Goal: Task Accomplishment & Management: Manage account settings

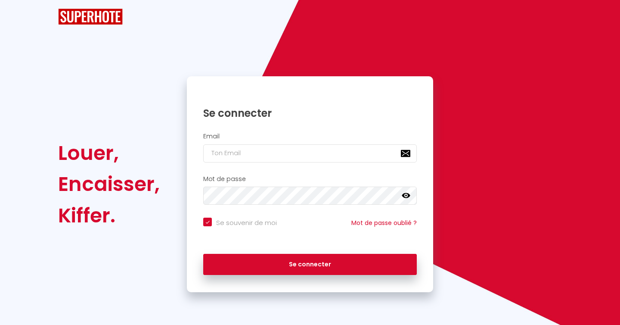
checkbox input "true"
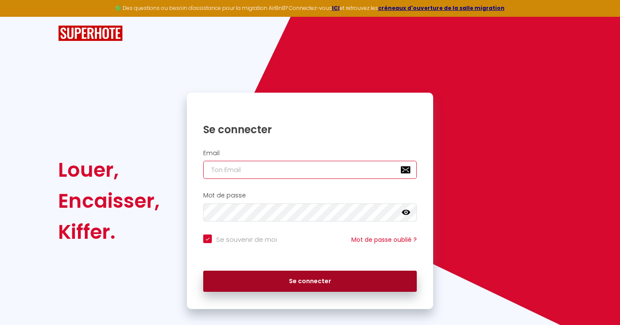
type input "[EMAIL_ADDRESS][DOMAIN_NAME]"
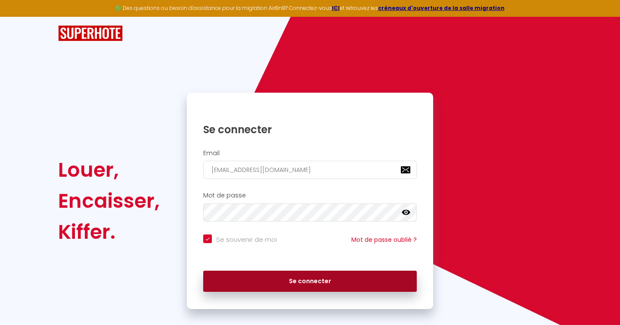
click at [317, 289] on button "Se connecter" at bounding box center [310, 281] width 214 height 22
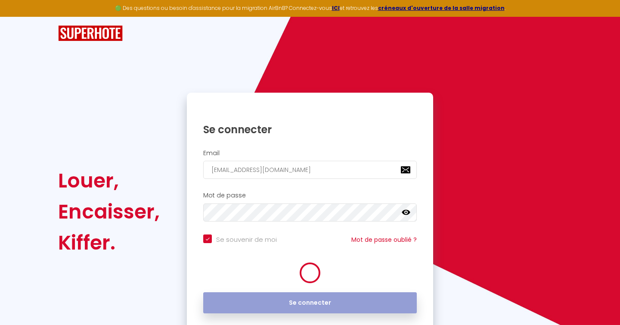
checkbox input "true"
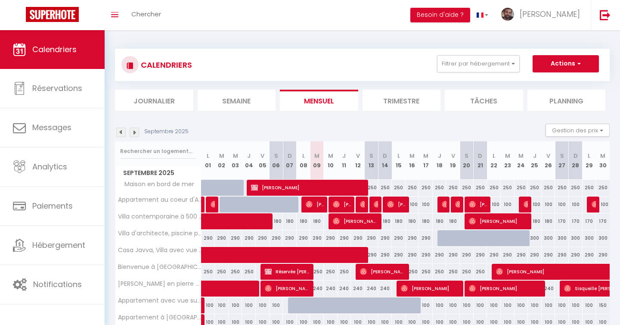
scroll to position [28, 0]
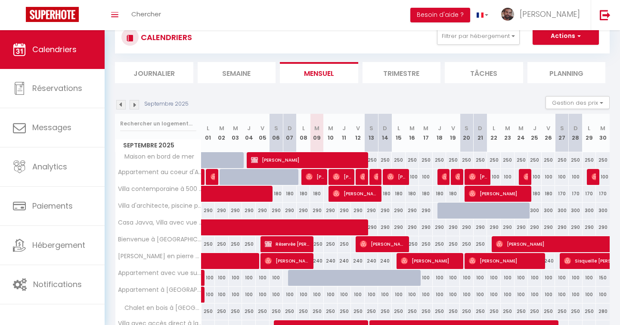
click at [136, 104] on img at bounding box center [134, 104] width 9 height 9
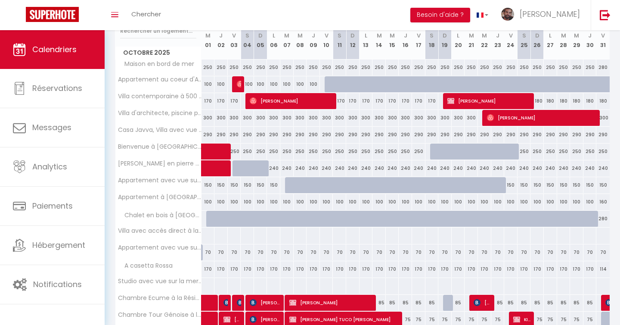
scroll to position [223, 0]
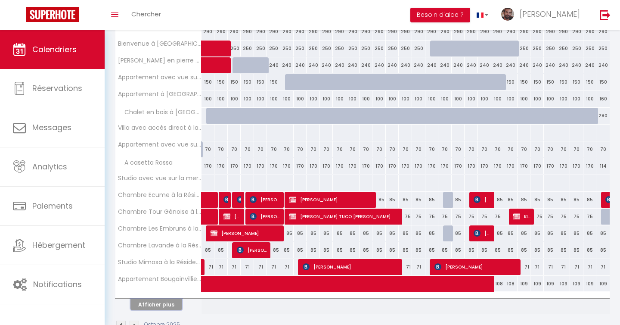
click at [159, 304] on button "Afficher plus" at bounding box center [157, 304] width 52 height 12
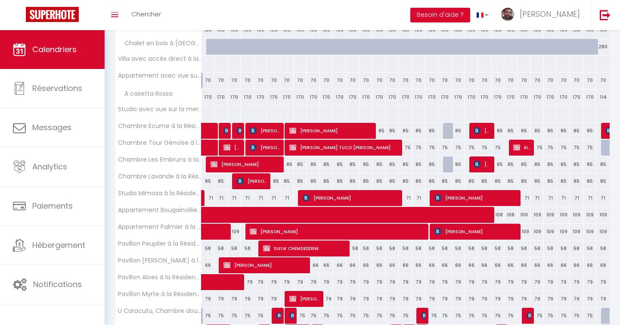
scroll to position [297, 0]
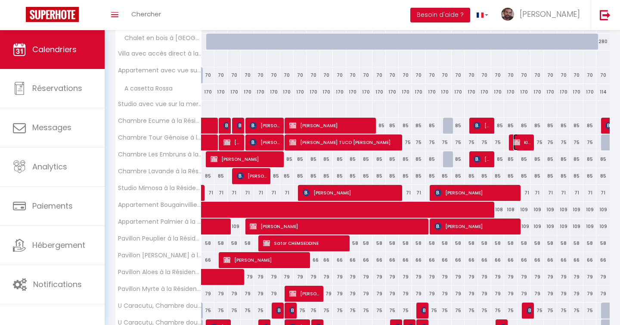
click at [530, 144] on span "KIFFEMU TIENNOT" at bounding box center [522, 142] width 18 height 16
select select "OK"
select select "0"
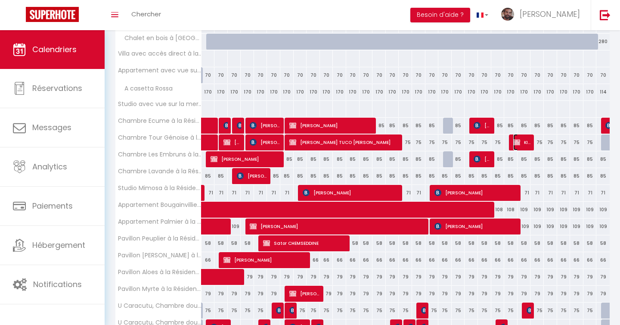
select select "0"
select select
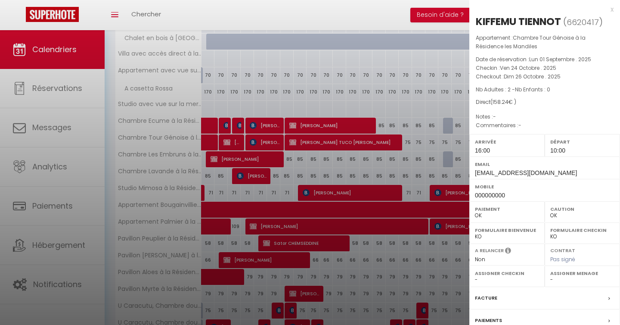
scroll to position [85, 0]
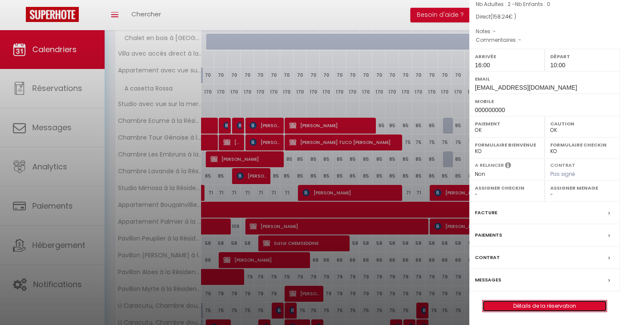
click at [531, 308] on link "Détails de la réservation" at bounding box center [545, 305] width 124 height 11
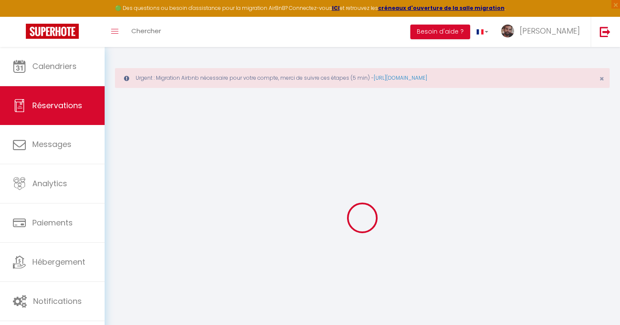
select select
checkbox input "false"
select select
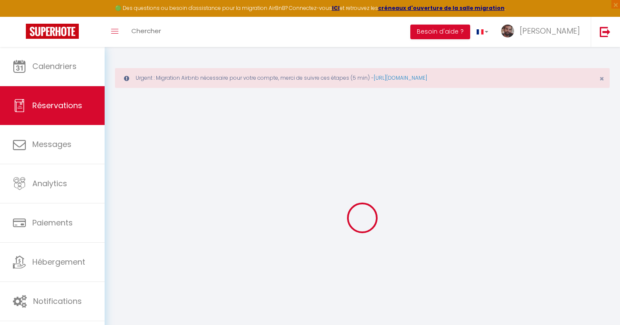
checkbox input "false"
select select
checkbox input "false"
type input "8.24"
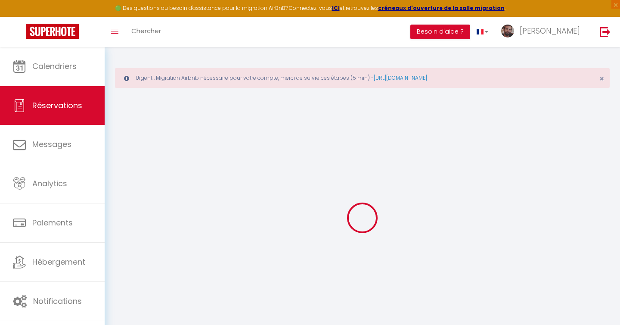
select select
checkbox input "false"
select select "16:00"
select select "10:00"
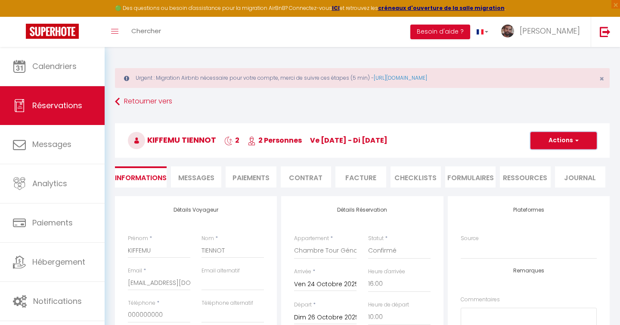
click at [548, 139] on button "Actions" at bounding box center [564, 140] width 66 height 17
click at [538, 183] on link "Supprimer" at bounding box center [555, 181] width 68 height 11
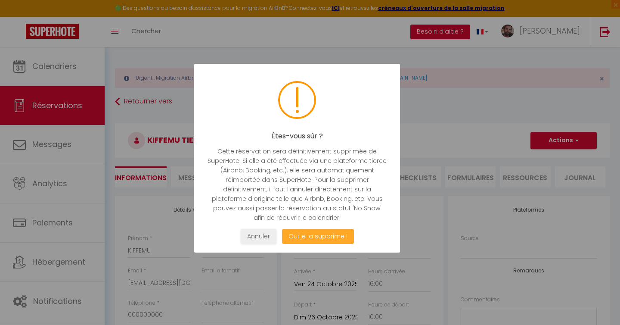
click at [325, 235] on button "Oui je la supprime !" at bounding box center [318, 236] width 72 height 15
select select "not_cancelled"
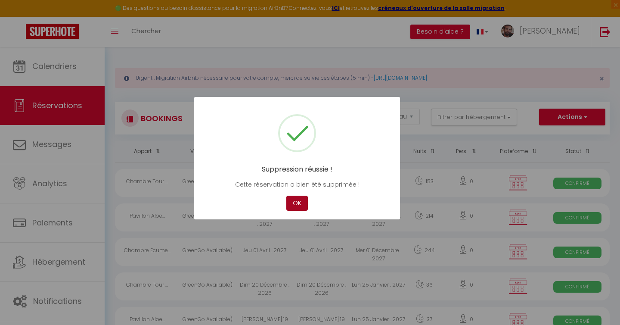
click at [297, 199] on button "OK" at bounding box center [297, 203] width 22 height 15
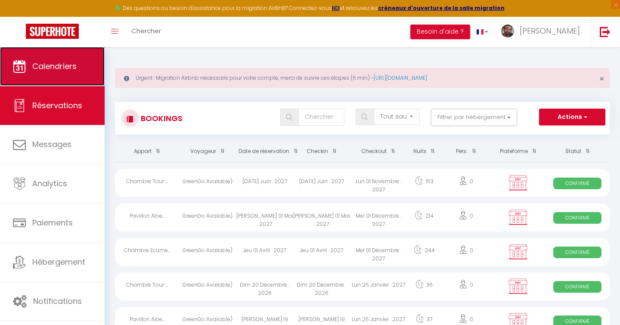
click at [70, 73] on link "Calendriers" at bounding box center [52, 66] width 105 height 39
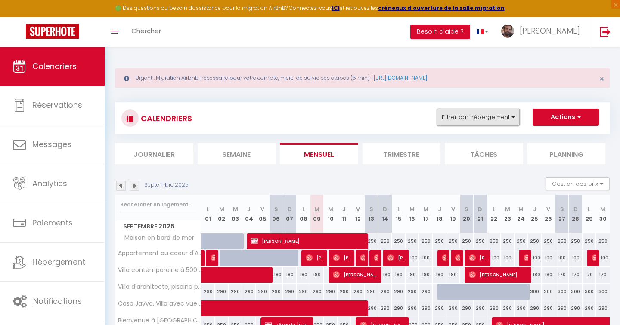
click at [500, 115] on button "Filtrer par hébergement" at bounding box center [478, 117] width 83 height 17
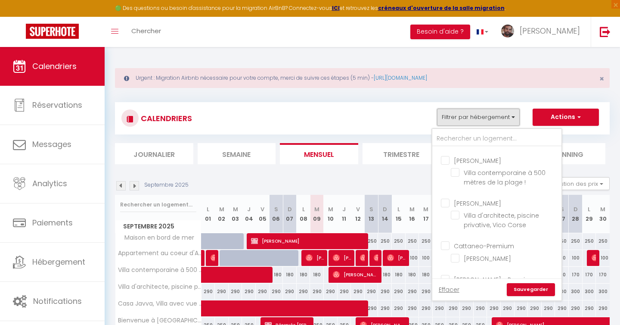
scroll to position [346, 0]
click at [457, 168] on input "Villa contemporaine à 500 mètres de la plage !" at bounding box center [505, 172] width 108 height 9
checkbox input "true"
checkbox input "false"
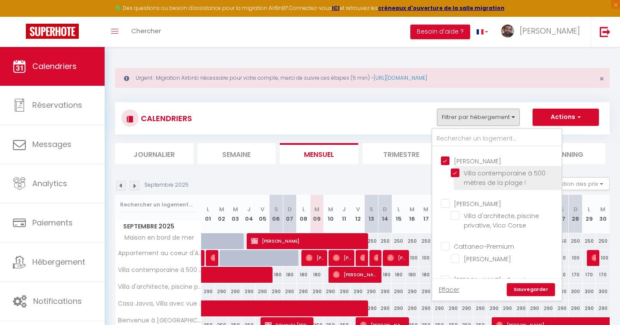
checkbox input "false"
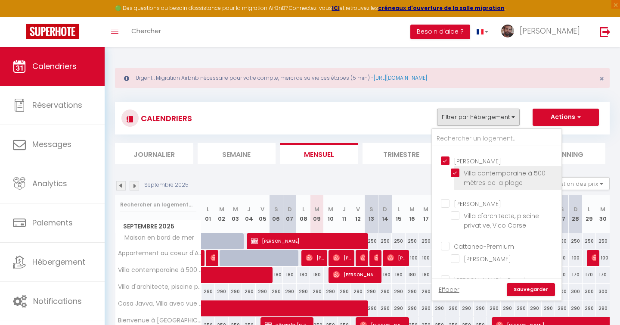
checkbox input "false"
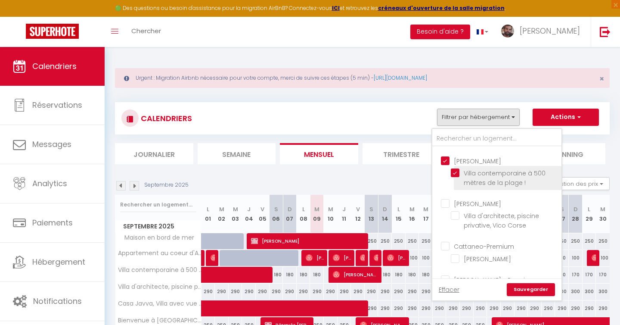
checkbox input "false"
checkbox input "true"
checkbox input "false"
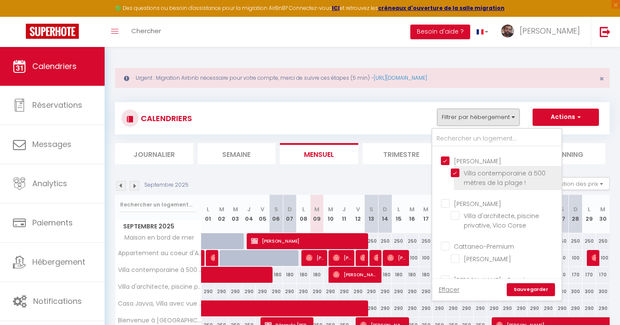
checkbox input "false"
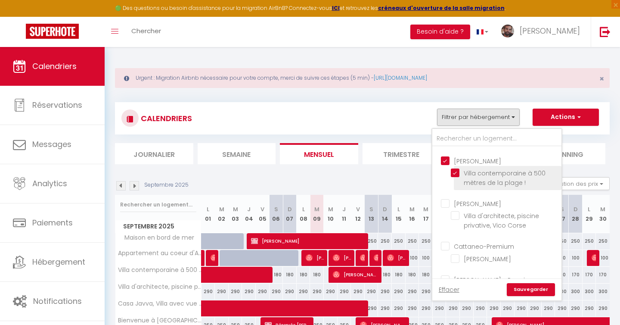
checkbox input "false"
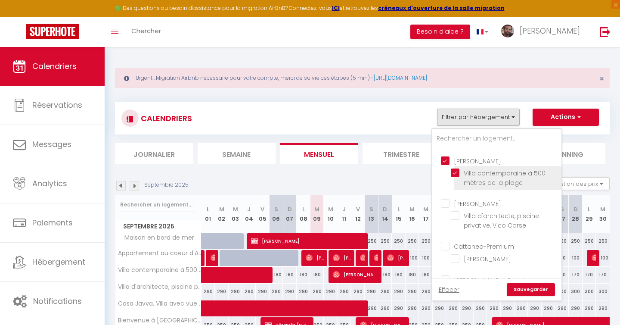
checkbox input "false"
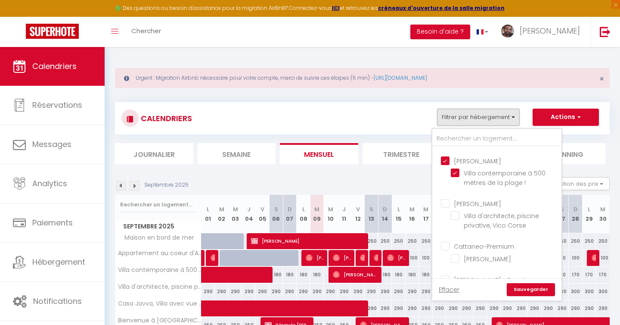
click at [526, 289] on link "Sauvegarder" at bounding box center [531, 289] width 48 height 13
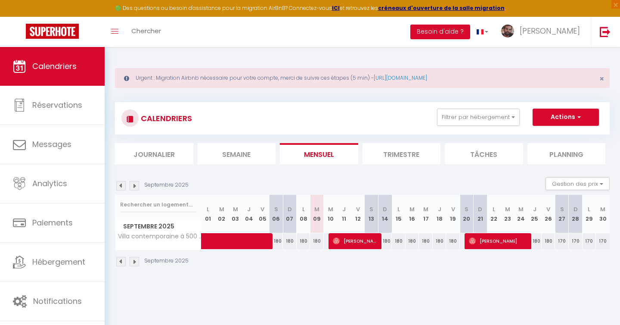
click at [136, 186] on img at bounding box center [134, 185] width 9 height 9
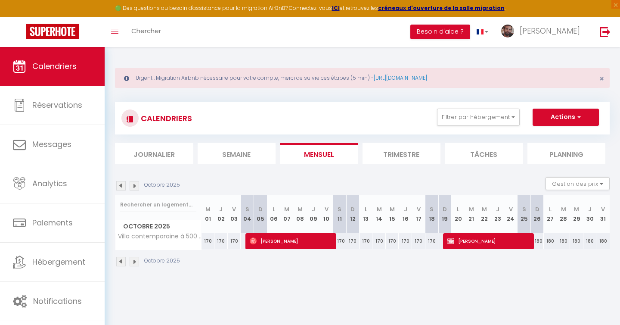
click at [136, 186] on img at bounding box center [134, 185] width 9 height 9
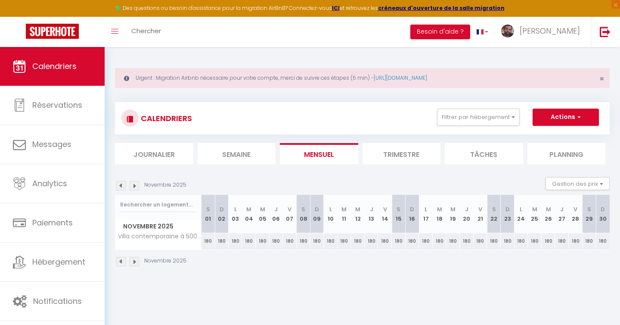
click at [136, 186] on img at bounding box center [134, 185] width 9 height 9
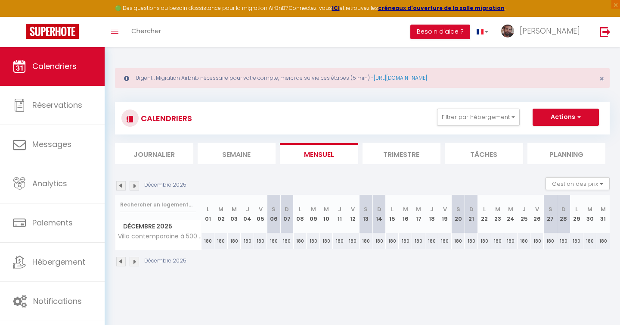
click at [136, 186] on img at bounding box center [134, 185] width 9 height 9
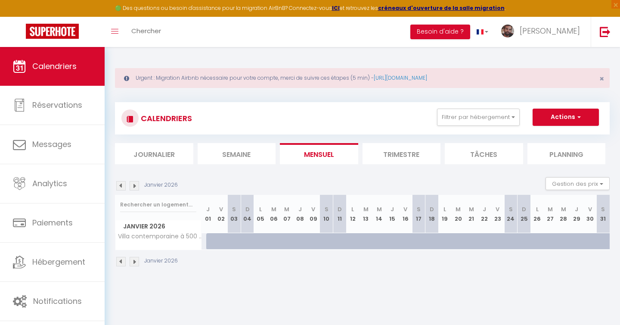
click at [136, 186] on img at bounding box center [134, 185] width 9 height 9
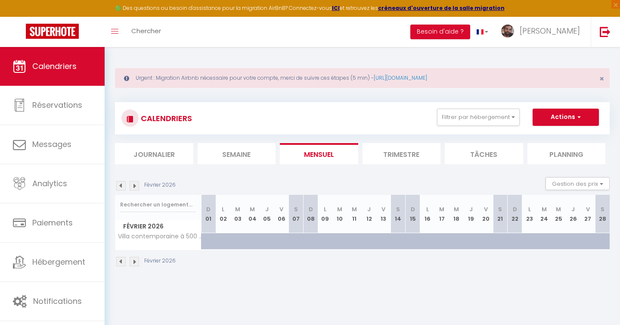
click at [136, 186] on img at bounding box center [134, 185] width 9 height 9
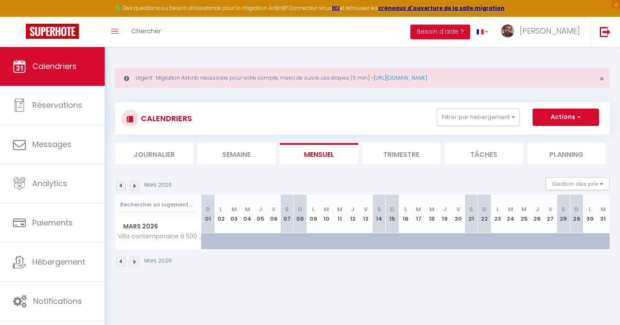
click at [136, 186] on img at bounding box center [134, 185] width 9 height 9
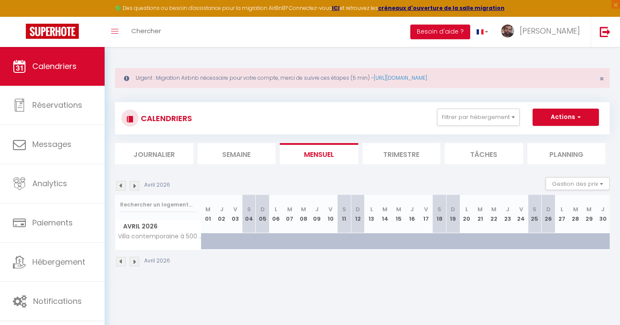
click at [136, 186] on img at bounding box center [134, 185] width 9 height 9
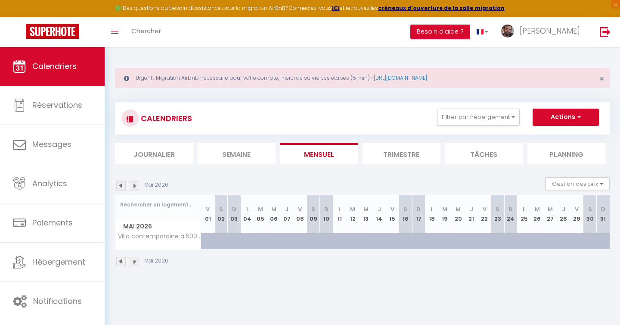
click at [136, 186] on img at bounding box center [134, 185] width 9 height 9
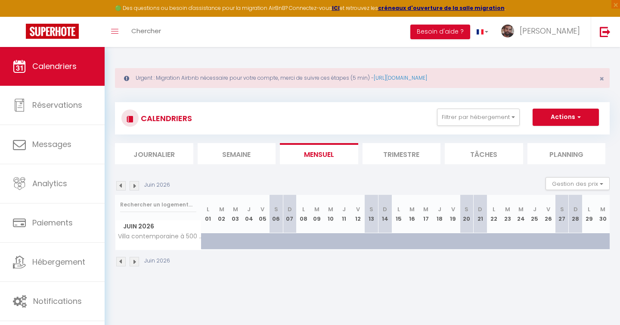
click at [136, 186] on img at bounding box center [134, 185] width 9 height 9
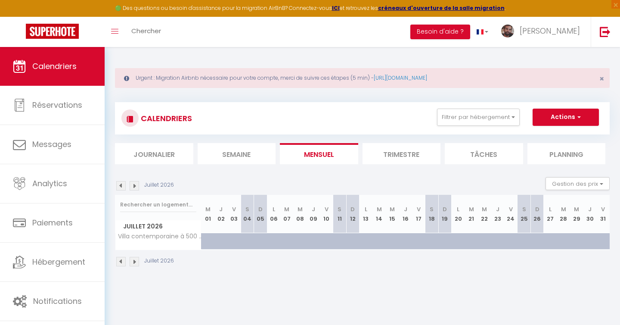
click at [136, 186] on img at bounding box center [134, 185] width 9 height 9
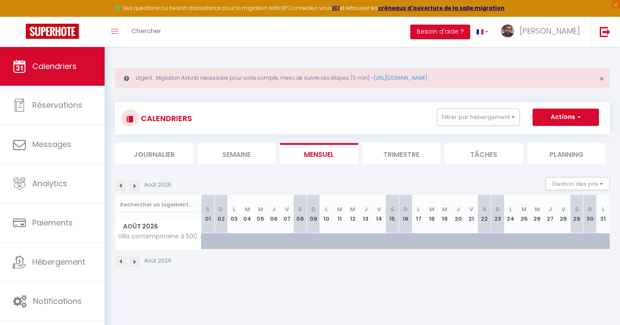
click at [136, 186] on img at bounding box center [134, 185] width 9 height 9
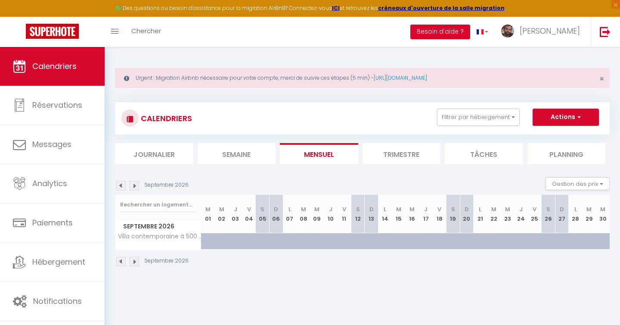
click at [124, 184] on img at bounding box center [120, 185] width 9 height 9
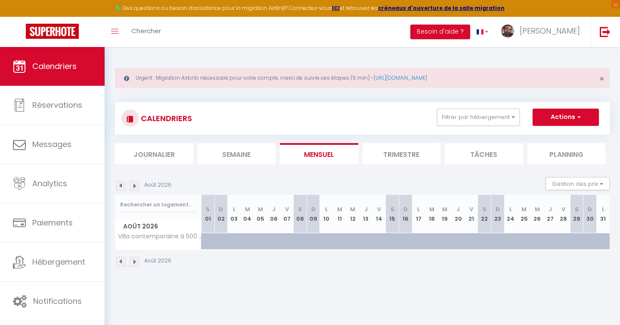
click at [124, 184] on img at bounding box center [120, 185] width 9 height 9
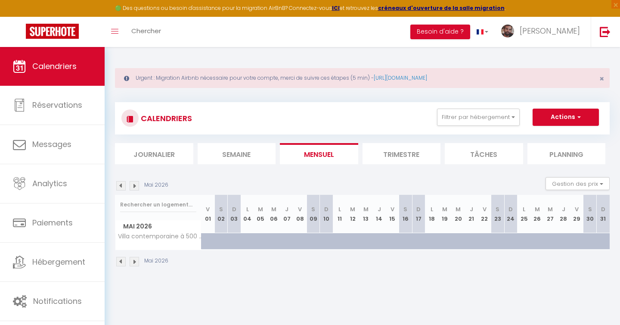
click at [124, 184] on img at bounding box center [120, 185] width 9 height 9
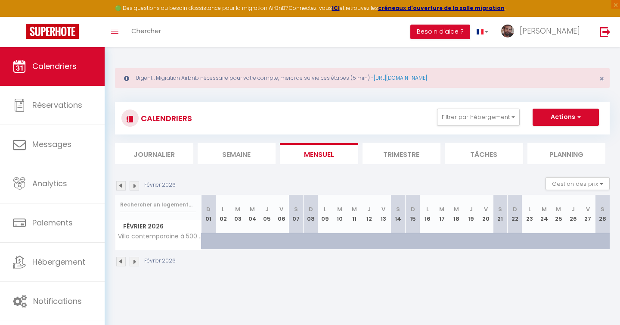
click at [124, 184] on img at bounding box center [120, 185] width 9 height 9
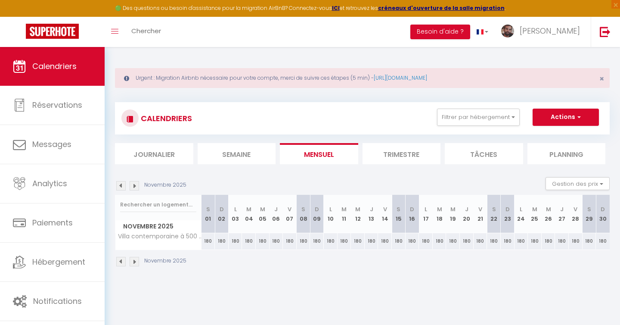
click at [124, 184] on img at bounding box center [120, 185] width 9 height 9
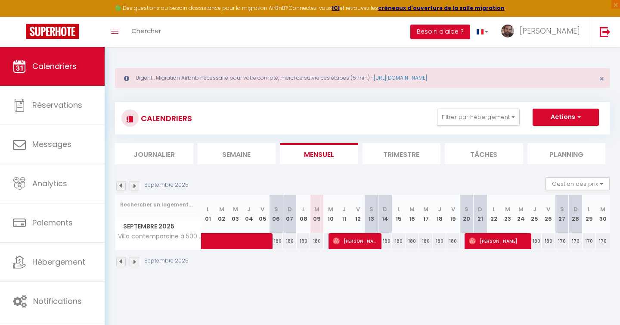
click at [124, 184] on img at bounding box center [120, 185] width 9 height 9
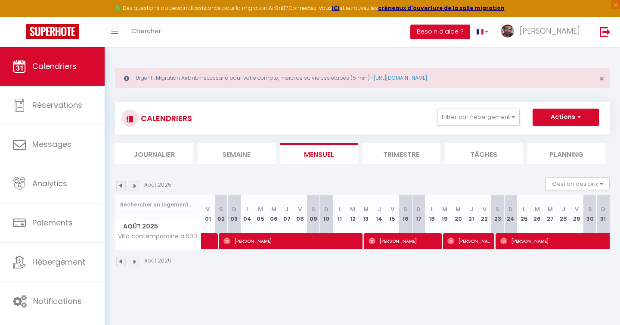
click at [124, 184] on img at bounding box center [120, 185] width 9 height 9
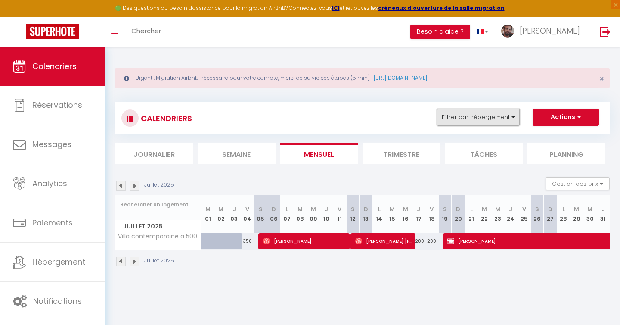
click at [454, 114] on button "Filtrer par hébergement" at bounding box center [478, 117] width 83 height 17
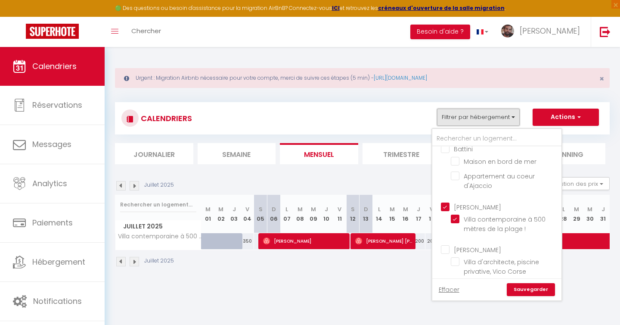
scroll to position [307, 0]
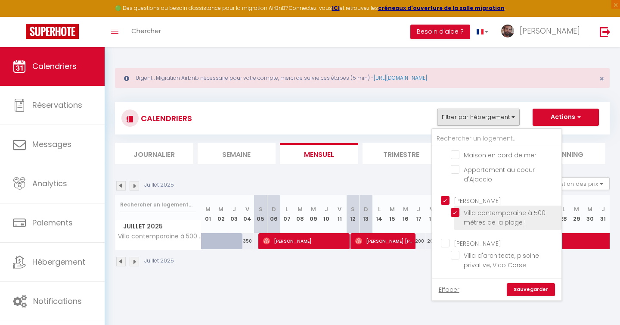
click at [451, 208] on input "Villa contemporaine à 500 mètres de la plage !" at bounding box center [505, 212] width 108 height 9
checkbox input "false"
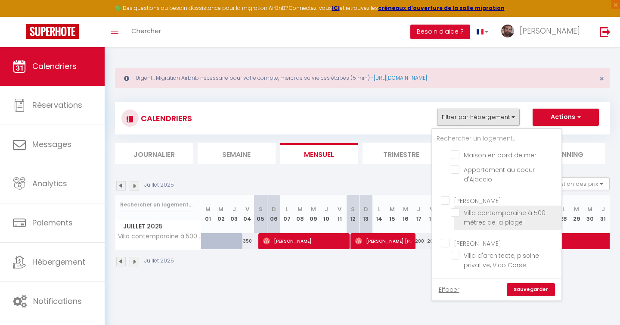
checkbox input "false"
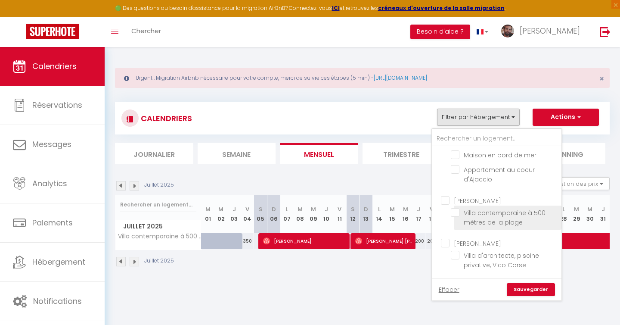
checkbox input "false"
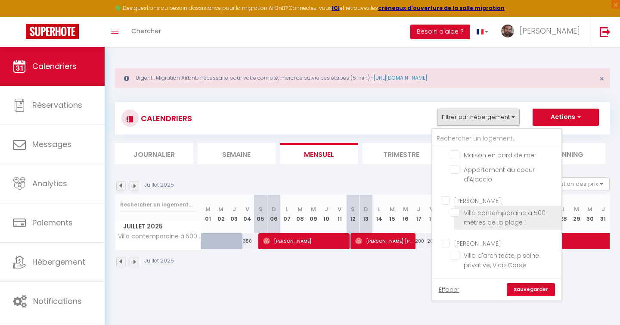
checkbox input "false"
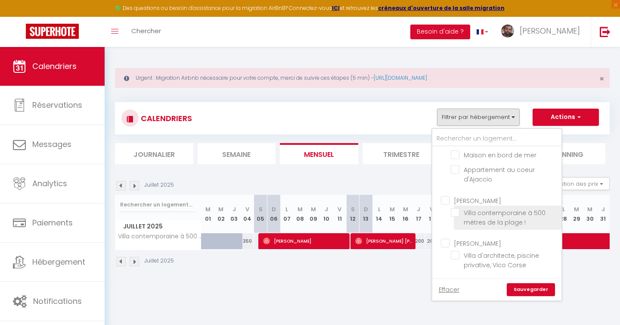
checkbox input "false"
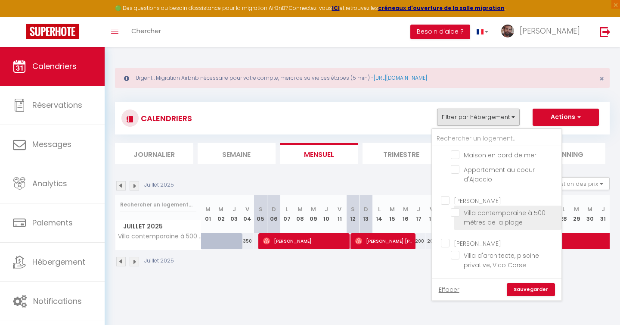
checkbox input "false"
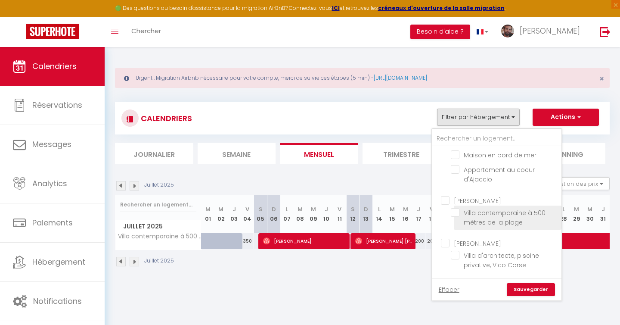
checkbox input "false"
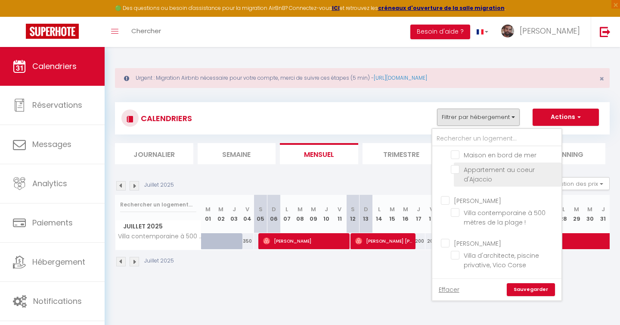
click at [457, 165] on input "Appartement au coeur d'Ajaccio" at bounding box center [505, 169] width 108 height 9
checkbox input "true"
checkbox input "false"
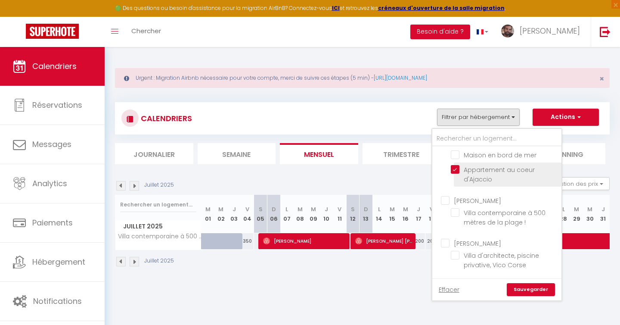
checkbox input "false"
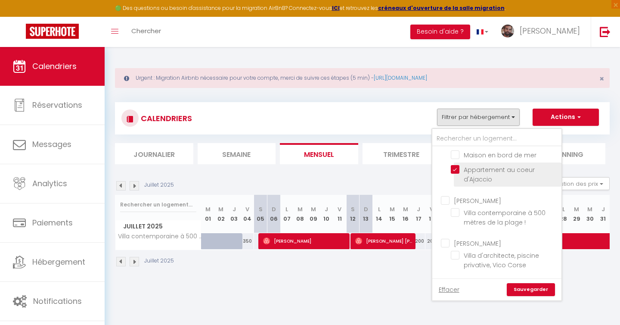
checkbox input "false"
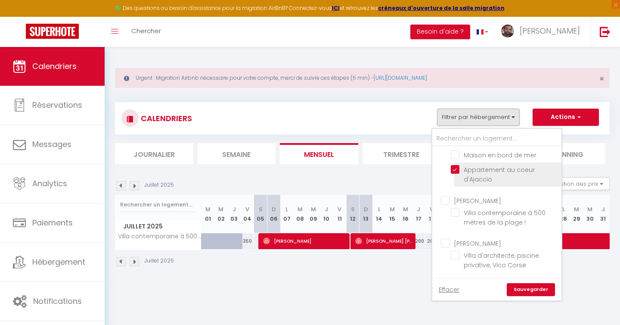
checkbox input "false"
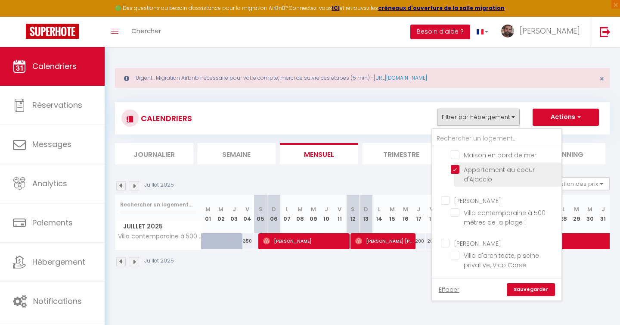
checkbox input "false"
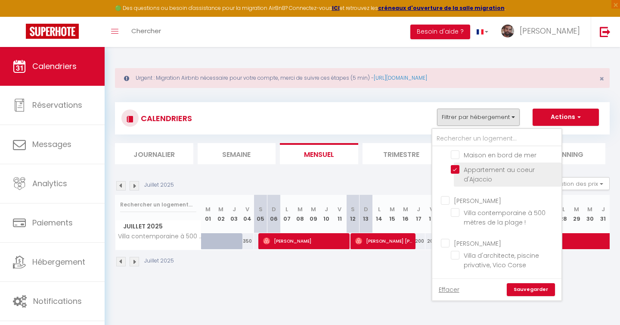
checkbox input "false"
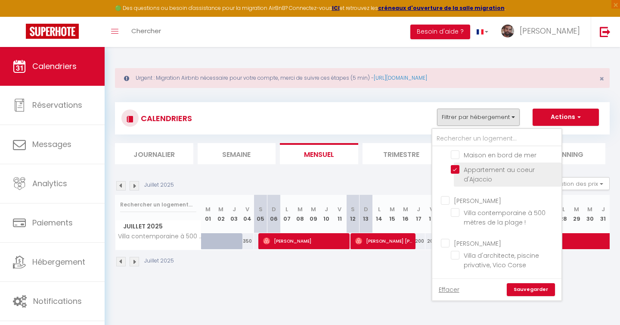
checkbox input "false"
click at [525, 296] on div "Effacer Sauvegarder" at bounding box center [496, 289] width 129 height 22
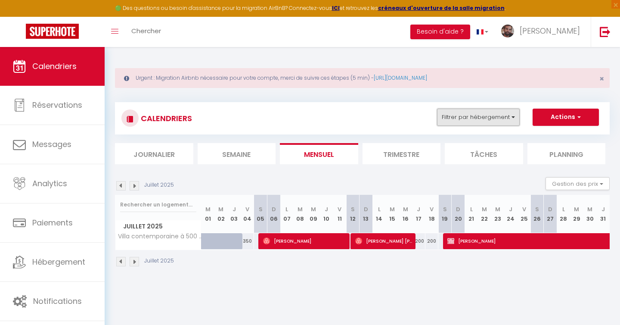
click at [496, 124] on button "Filtrer par hébergement" at bounding box center [478, 117] width 83 height 17
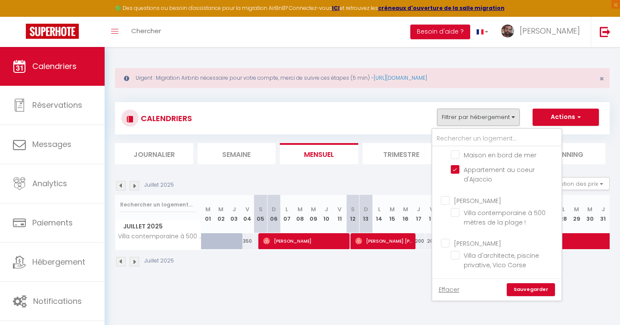
click at [531, 291] on link "Sauvegarder" at bounding box center [531, 289] width 48 height 13
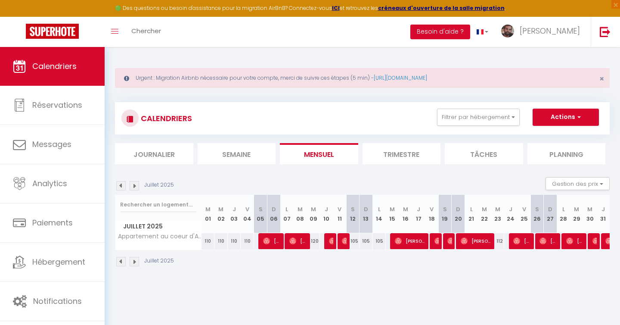
click at [137, 186] on img at bounding box center [134, 185] width 9 height 9
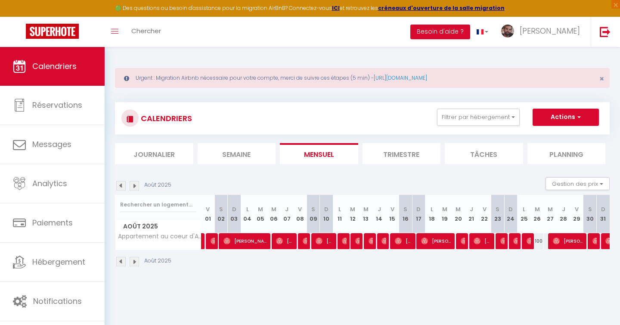
click at [134, 185] on img at bounding box center [134, 185] width 9 height 9
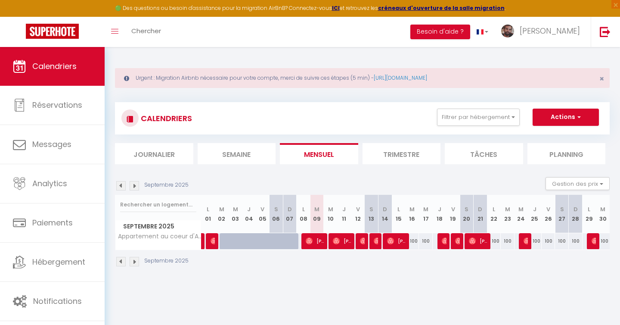
click at [134, 187] on img at bounding box center [134, 185] width 9 height 9
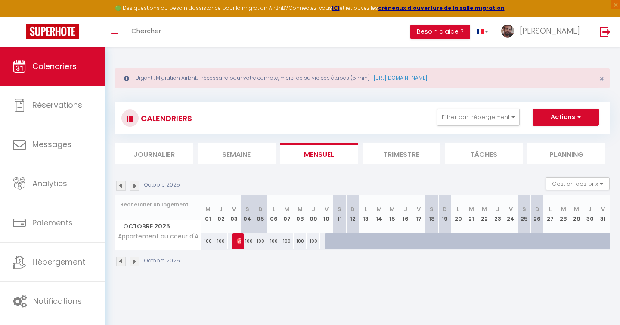
click at [295, 286] on body "🟢 Des questions ou besoin d'assistance pour la migration AirBnB? Connectez-vous…" at bounding box center [310, 209] width 620 height 325
click at [122, 186] on img at bounding box center [120, 185] width 9 height 9
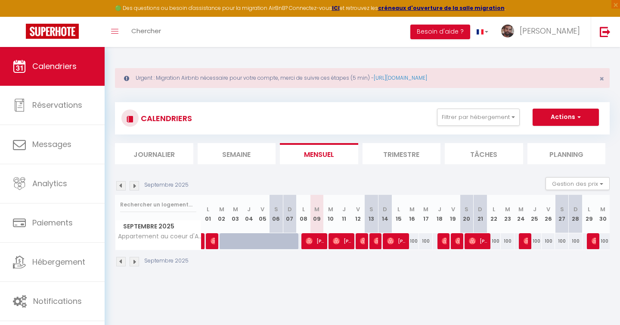
click at [137, 184] on img at bounding box center [134, 185] width 9 height 9
